Goal: Check status

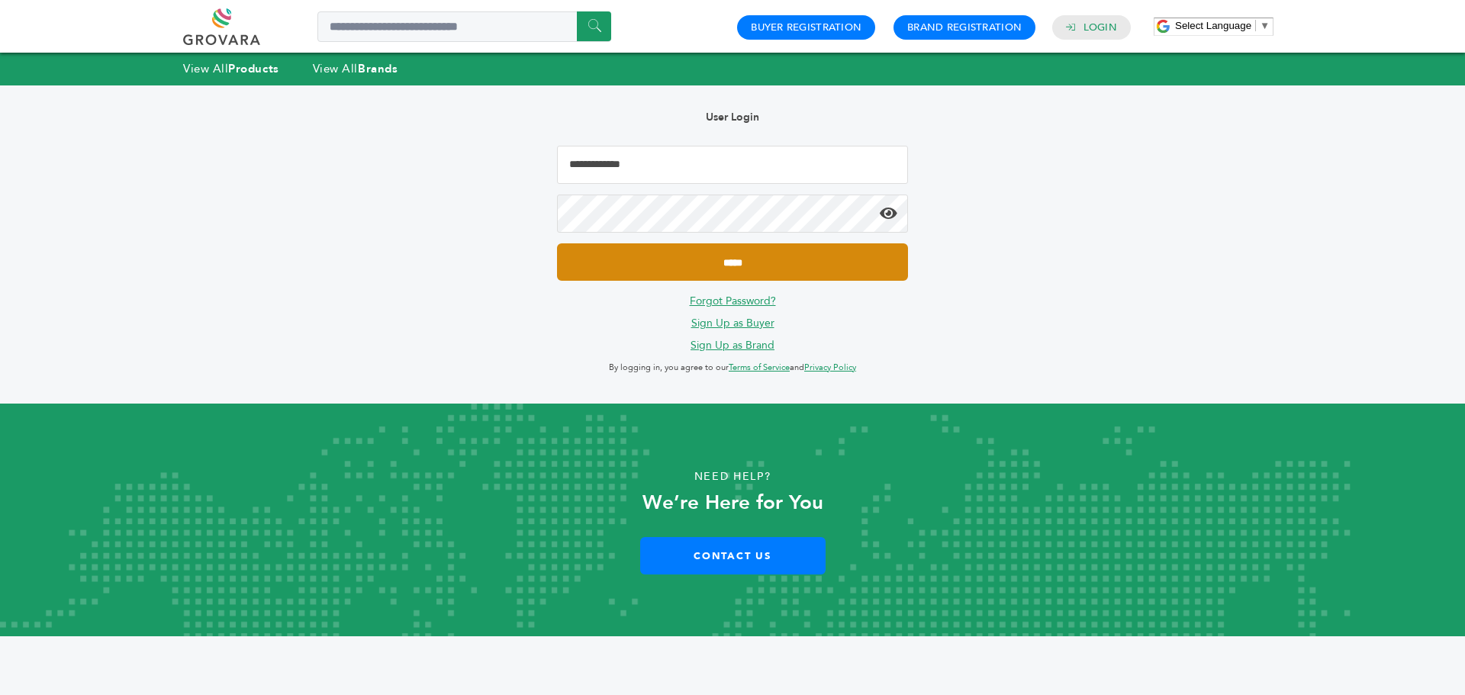
type input "**********"
click at [645, 252] on input "*****" at bounding box center [732, 261] width 351 height 37
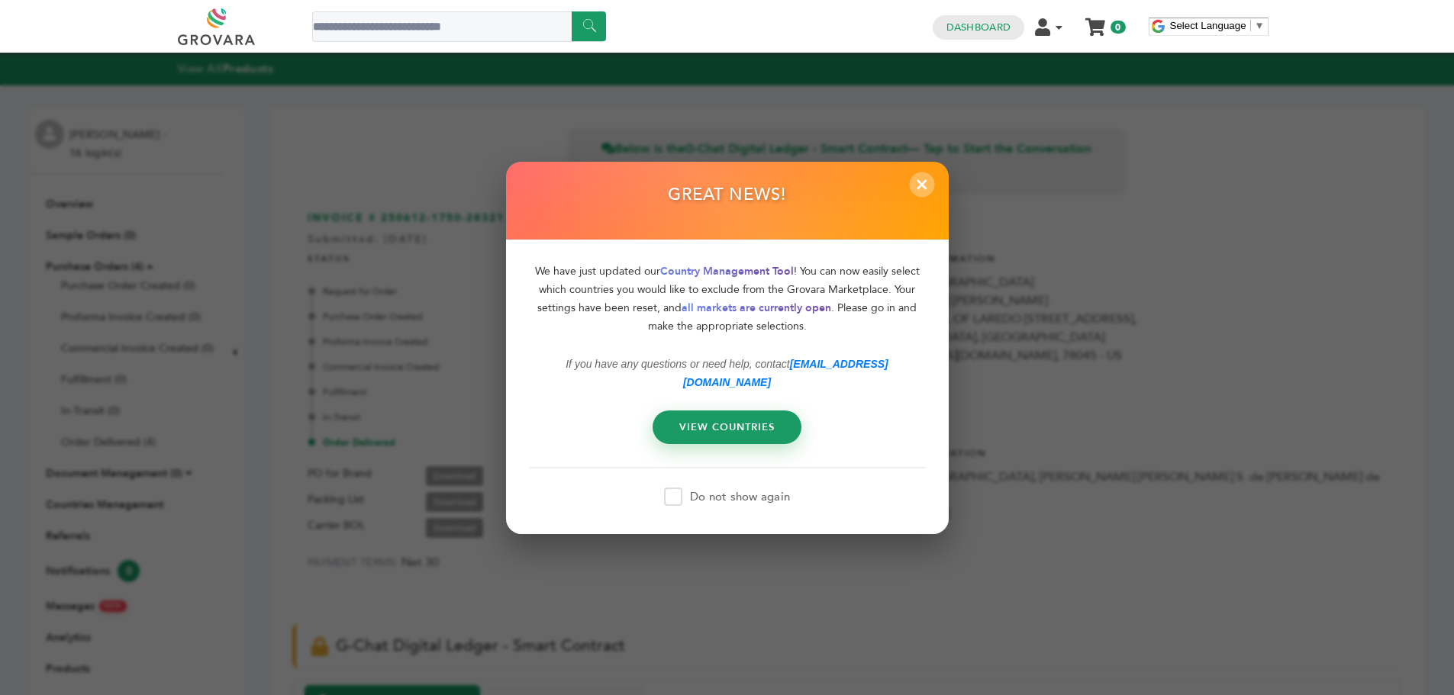
click at [924, 196] on span "×" at bounding box center [921, 184] width 25 height 25
click at [920, 191] on span "×" at bounding box center [921, 184] width 25 height 25
